Goal: Task Accomplishment & Management: Manage account settings

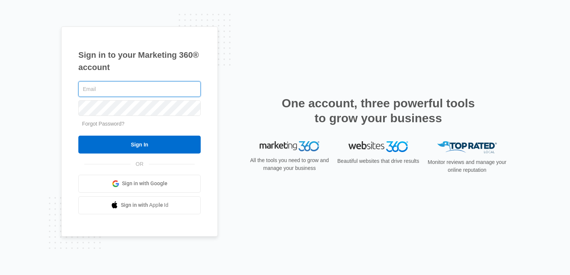
type input "[EMAIL_ADDRESS][US_STATE][DOMAIN_NAME]"
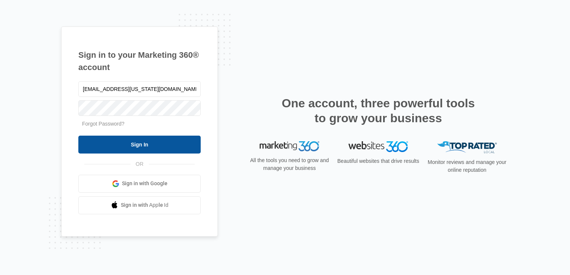
drag, startPoint x: 151, startPoint y: 129, endPoint x: 146, endPoint y: 138, distance: 10.2
click at [150, 129] on form "[EMAIL_ADDRESS][US_STATE][DOMAIN_NAME] Forgot Password? Sign In" at bounding box center [139, 117] width 122 height 74
click at [146, 139] on input "Sign In" at bounding box center [139, 145] width 122 height 18
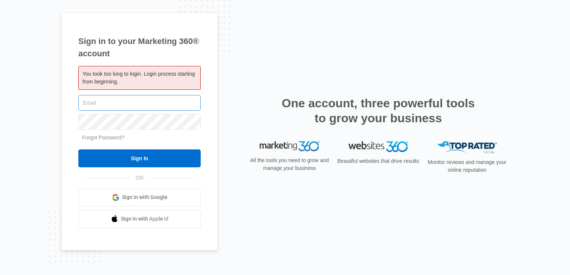
type input "Plantation.Florida@drgsweightloss.com"
click at [157, 104] on input "Plantation.Florida@drgsweightloss.com" at bounding box center [139, 103] width 122 height 16
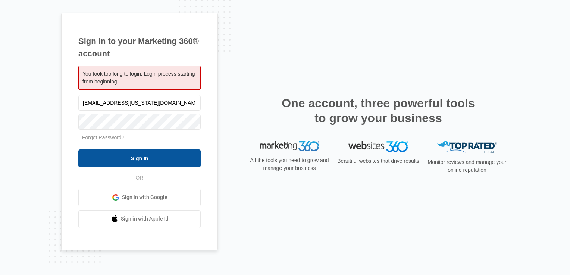
click at [133, 158] on input "Sign In" at bounding box center [139, 158] width 122 height 18
